Goal: Find specific page/section: Find specific page/section

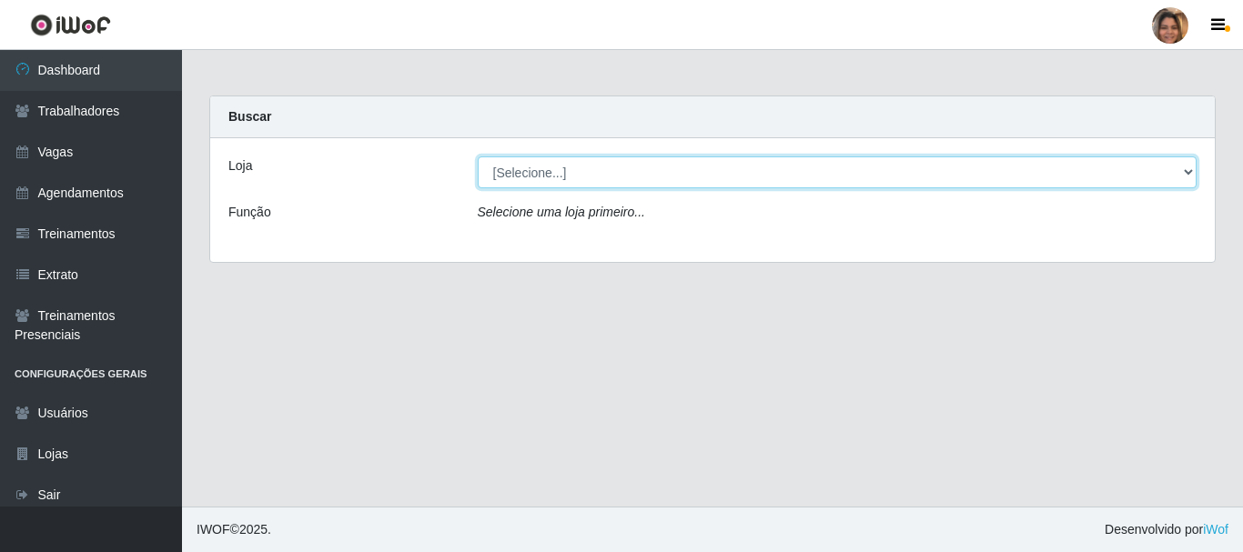
click at [1189, 173] on select "[Selecione...] Mar Vermelho - CEASA Mar Vermelho - Centro de Distribuição" at bounding box center [838, 173] width 720 height 32
select select "474"
click at [478, 157] on select "[Selecione...] Mar Vermelho - CEASA Mar Vermelho - Centro de Distribuição" at bounding box center [838, 173] width 720 height 32
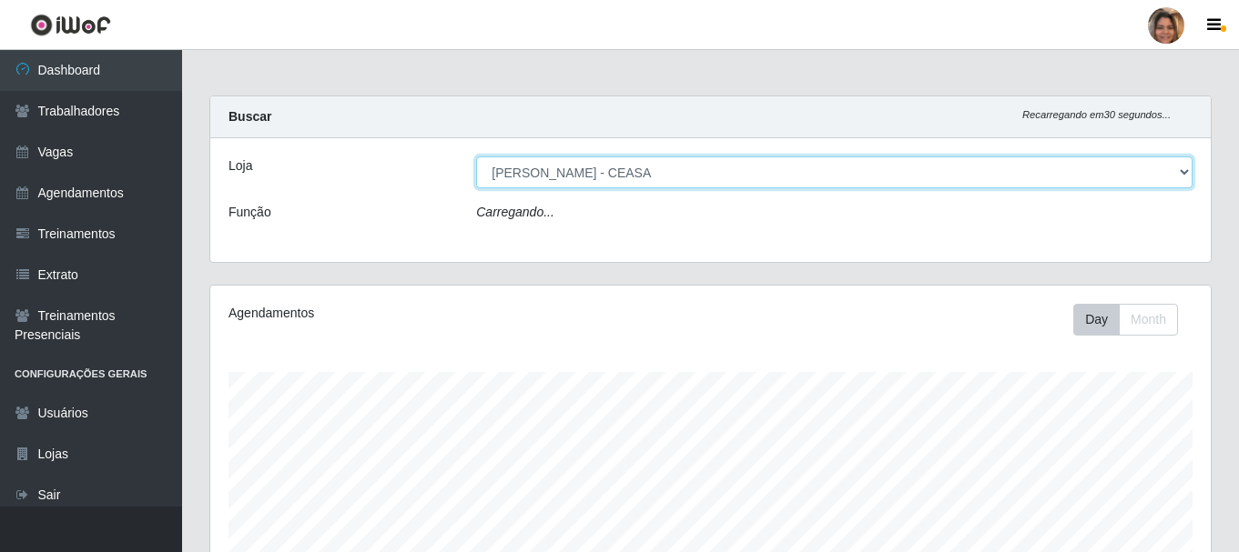
scroll to position [378, 1000]
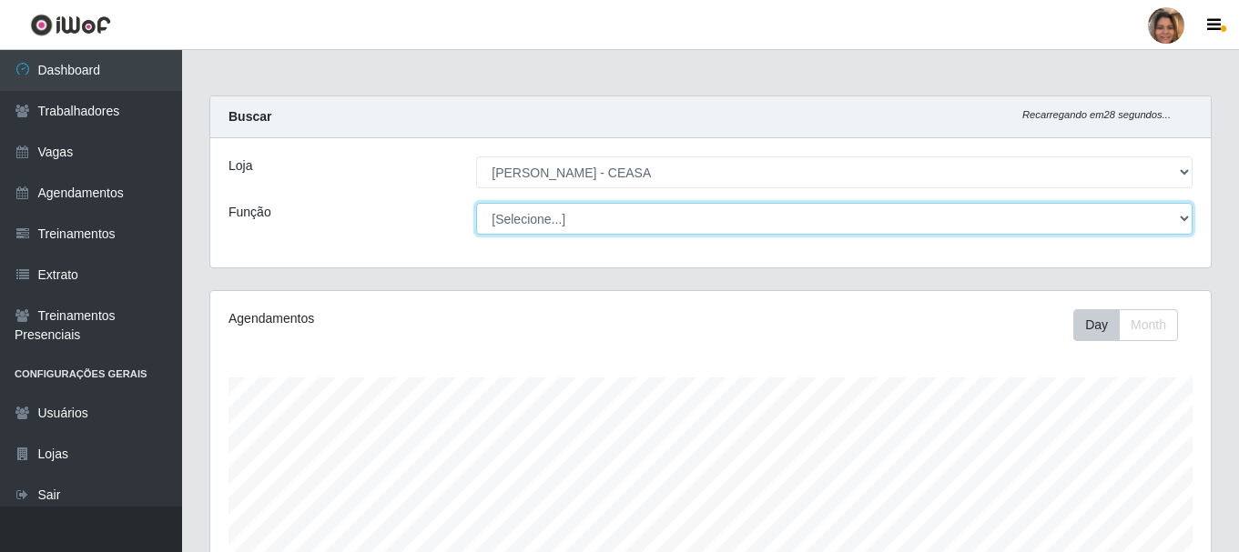
click at [1167, 225] on select "[Selecione...] Repositor Repositor + Repositor ++" at bounding box center [834, 219] width 716 height 32
select select "24"
click at [476, 203] on select "[Selecione...] Repositor Repositor + Repositor ++" at bounding box center [834, 219] width 716 height 32
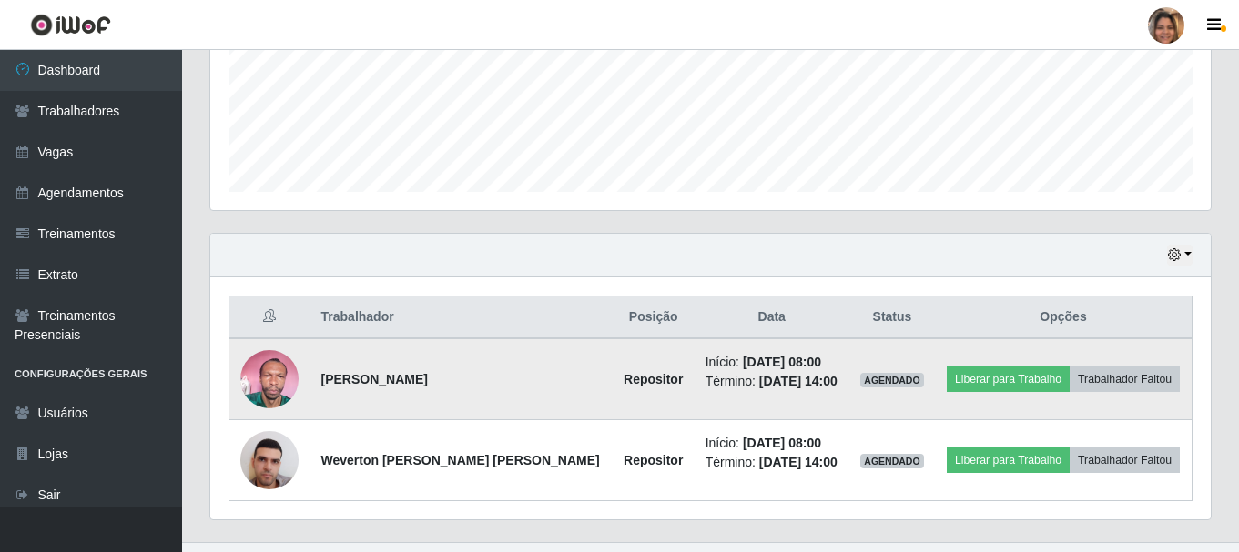
scroll to position [494, 0]
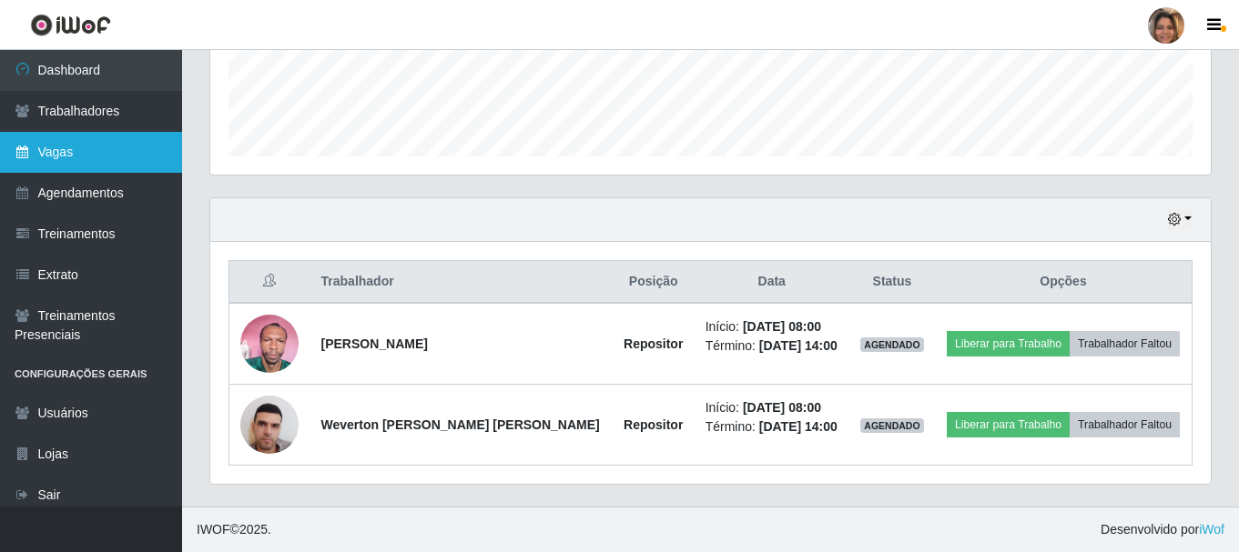
click at [57, 146] on link "Vagas" at bounding box center [91, 152] width 182 height 41
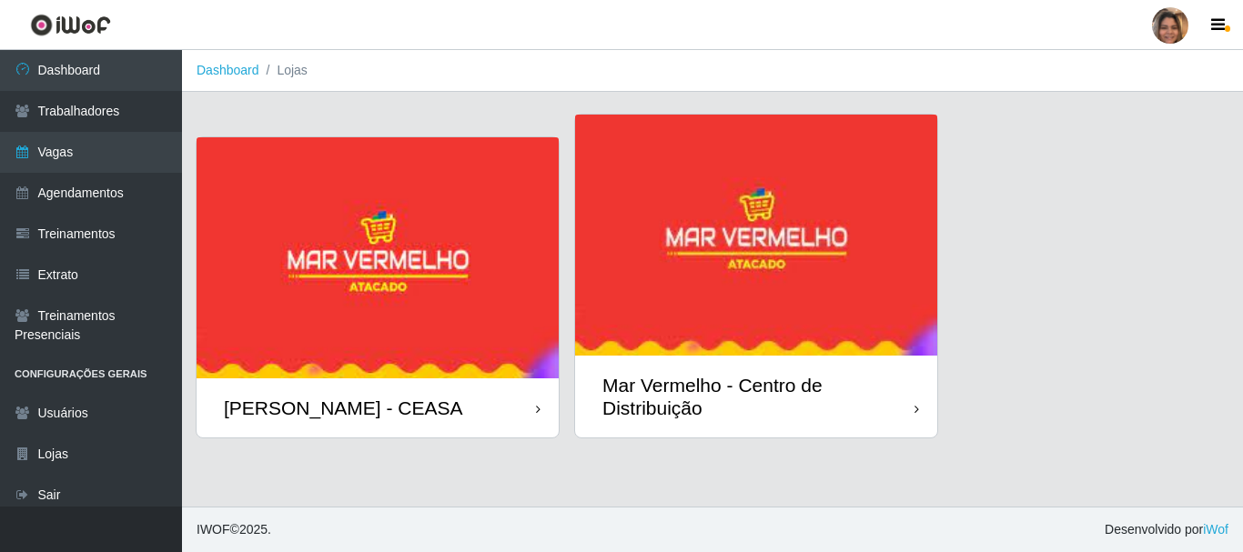
click at [324, 330] on img at bounding box center [378, 257] width 362 height 241
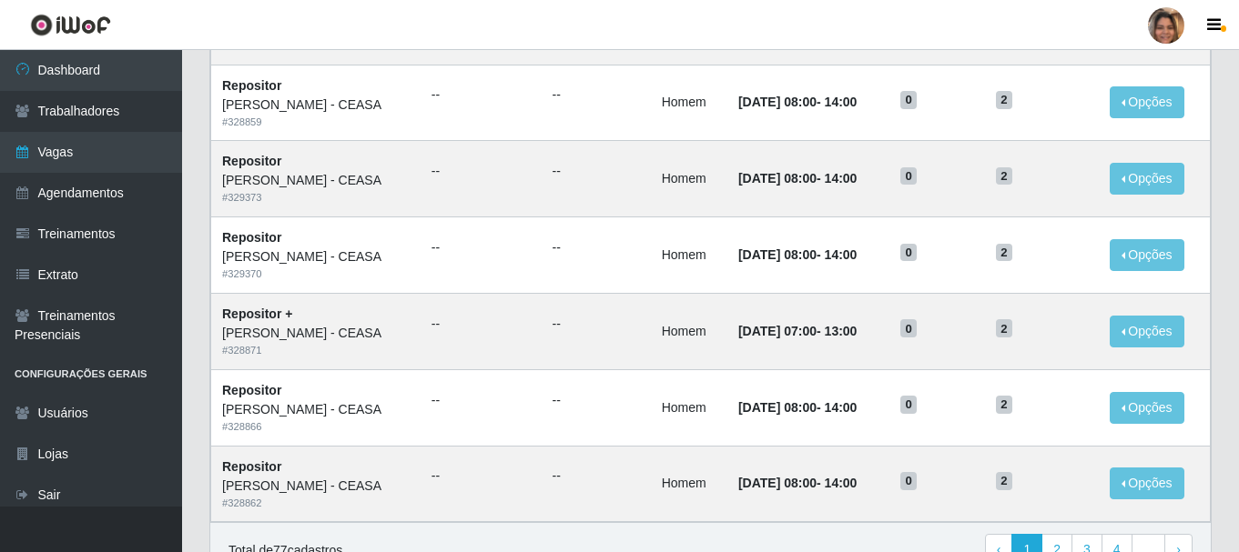
scroll to position [990, 0]
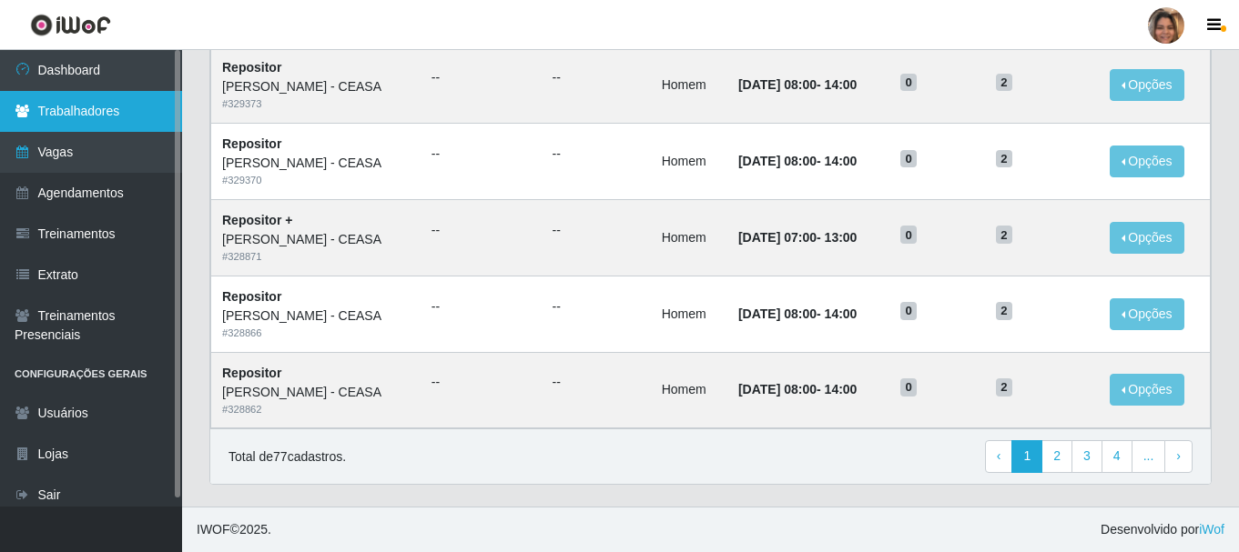
click at [74, 116] on link "Trabalhadores" at bounding box center [91, 111] width 182 height 41
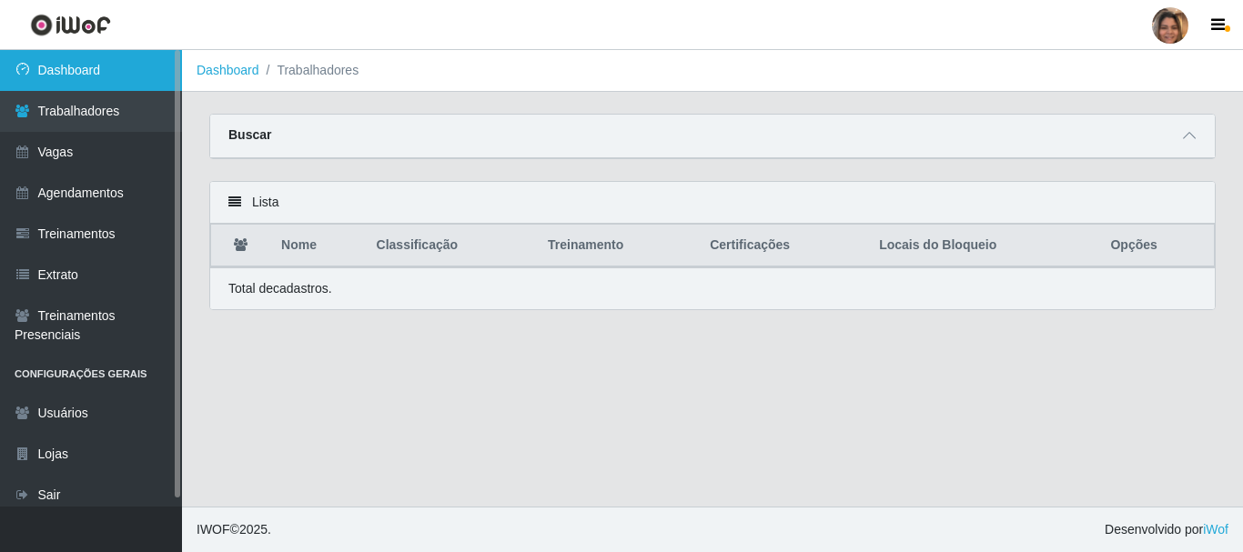
click at [112, 76] on link "Dashboard" at bounding box center [91, 70] width 182 height 41
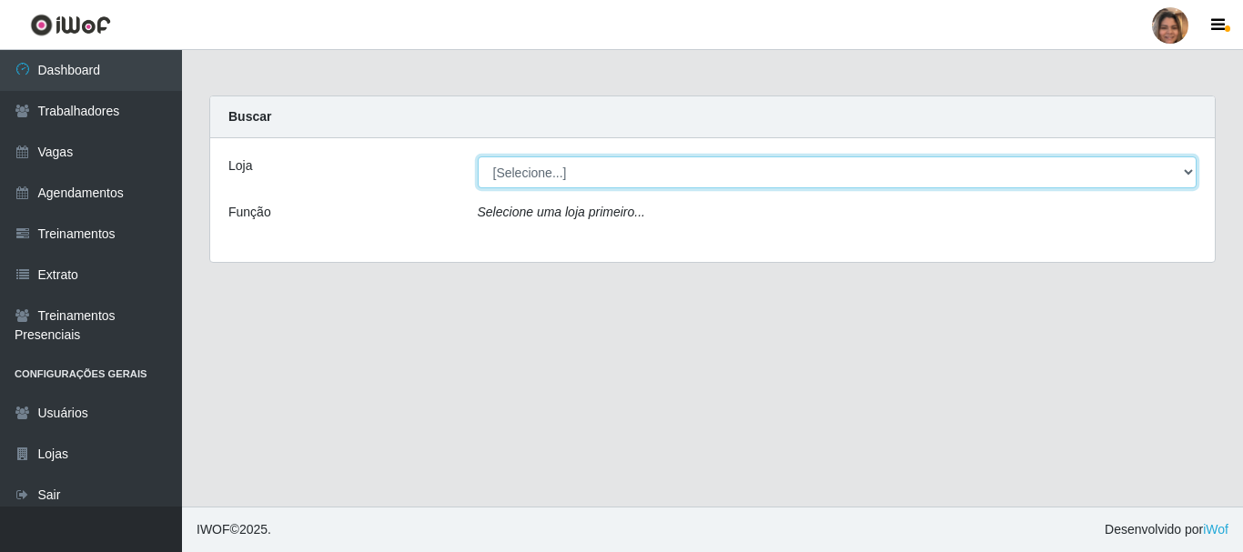
click at [1190, 177] on select "[Selecione...] Mar Vermelho - CEASA Mar Vermelho - Centro de Distribuição" at bounding box center [838, 173] width 720 height 32
select select "474"
click at [478, 157] on select "[Selecione...] Mar Vermelho - CEASA Mar Vermelho - Centro de Distribuição" at bounding box center [838, 173] width 720 height 32
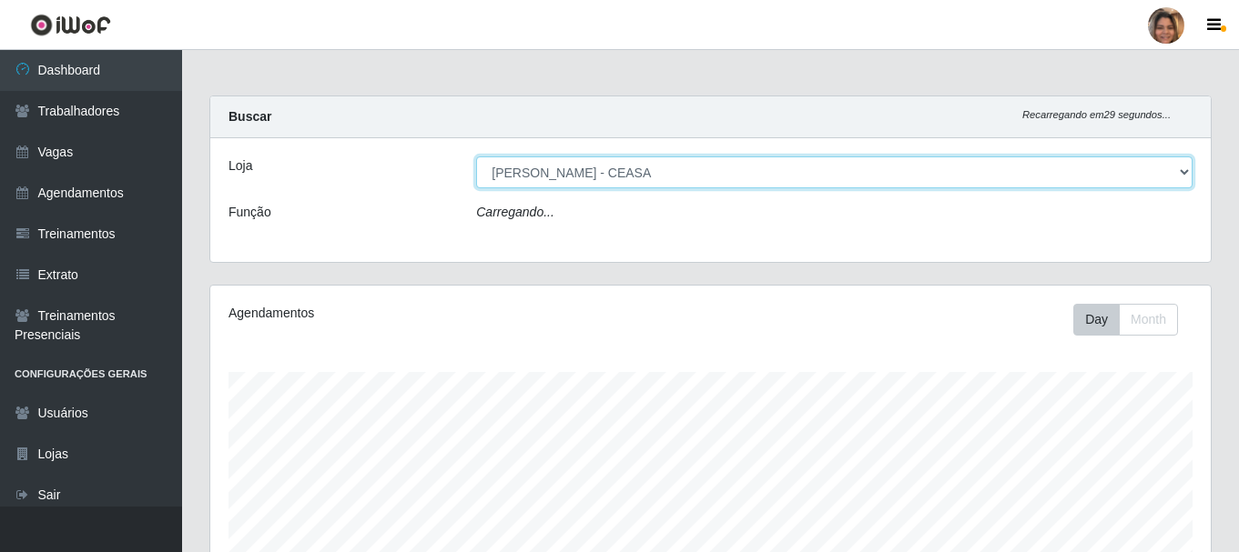
scroll to position [378, 1000]
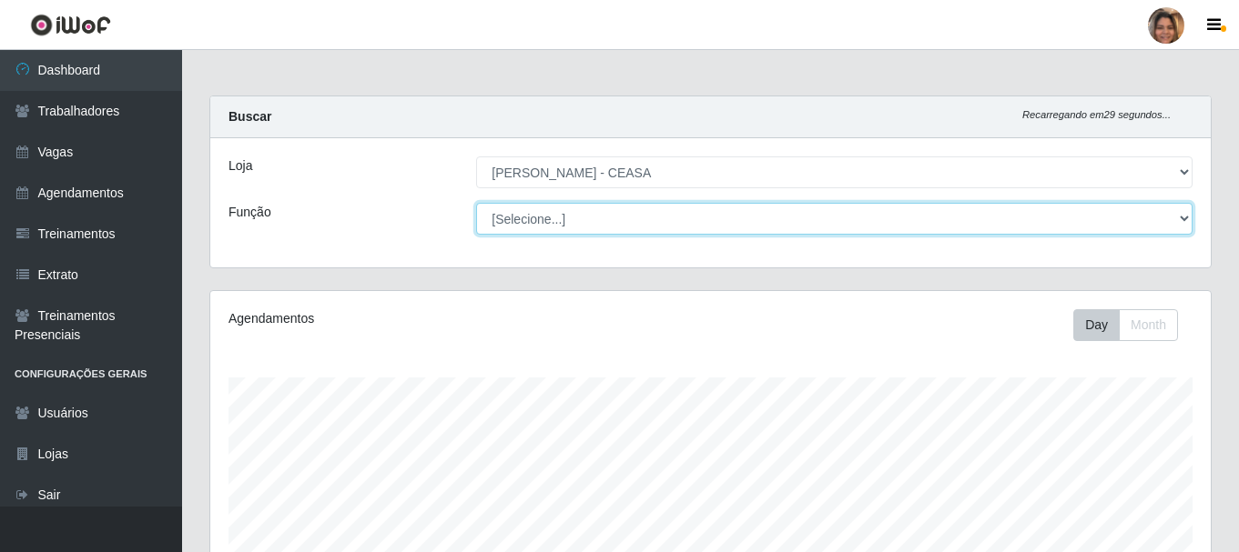
click at [1185, 225] on select "[Selecione...] Repositor Repositor + Repositor ++" at bounding box center [834, 219] width 716 height 32
select select "24"
click at [476, 203] on select "[Selecione...] Repositor Repositor + Repositor ++" at bounding box center [834, 219] width 716 height 32
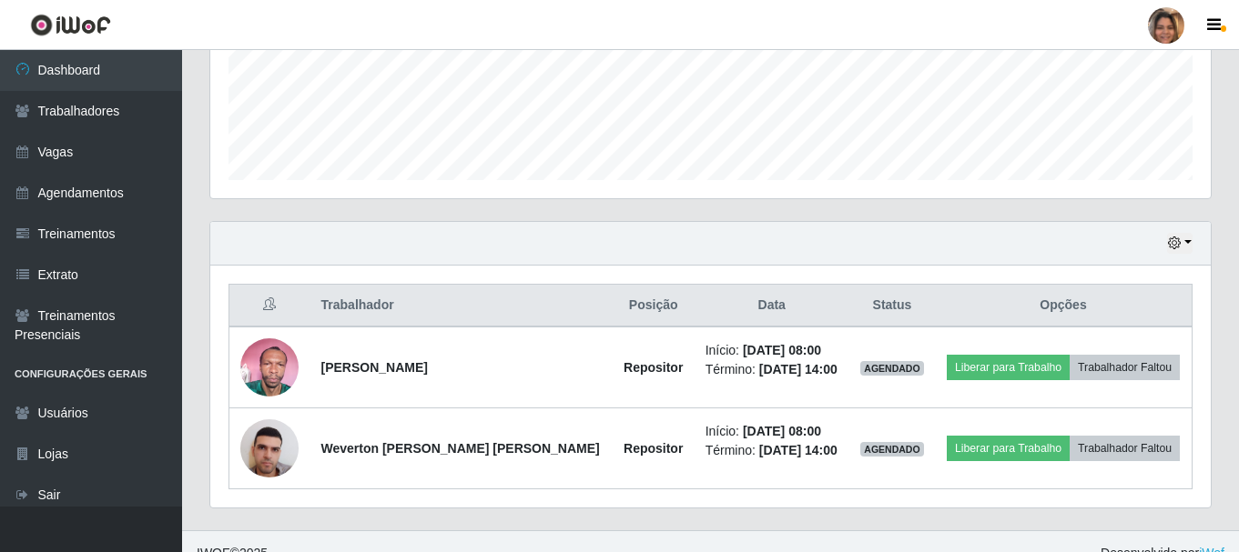
scroll to position [494, 0]
